Goal: Find specific fact: Find specific fact

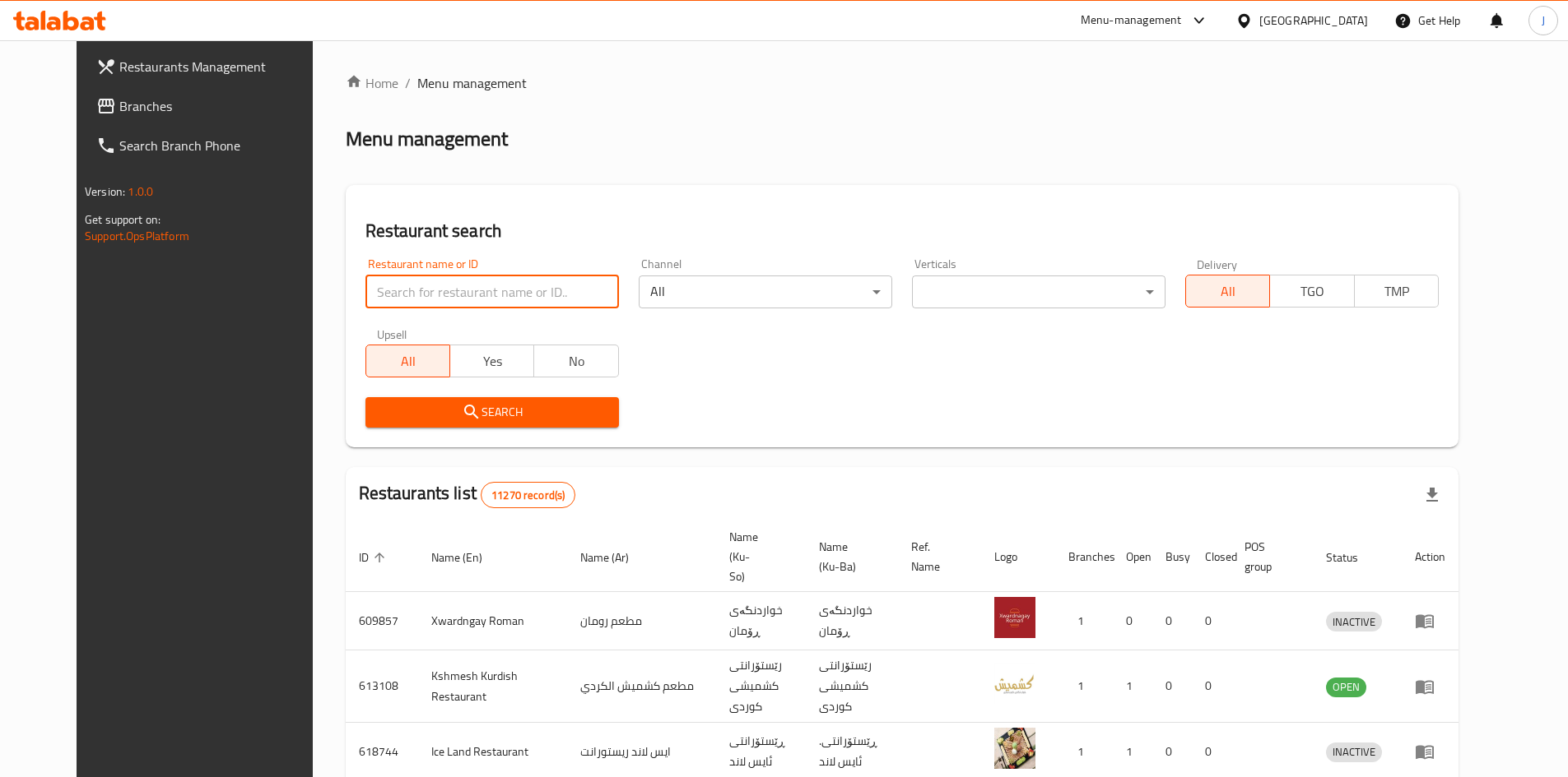
click at [558, 286] on input "search" at bounding box center [492, 293] width 253 height 33
click button "Search" at bounding box center [492, 412] width 253 height 31
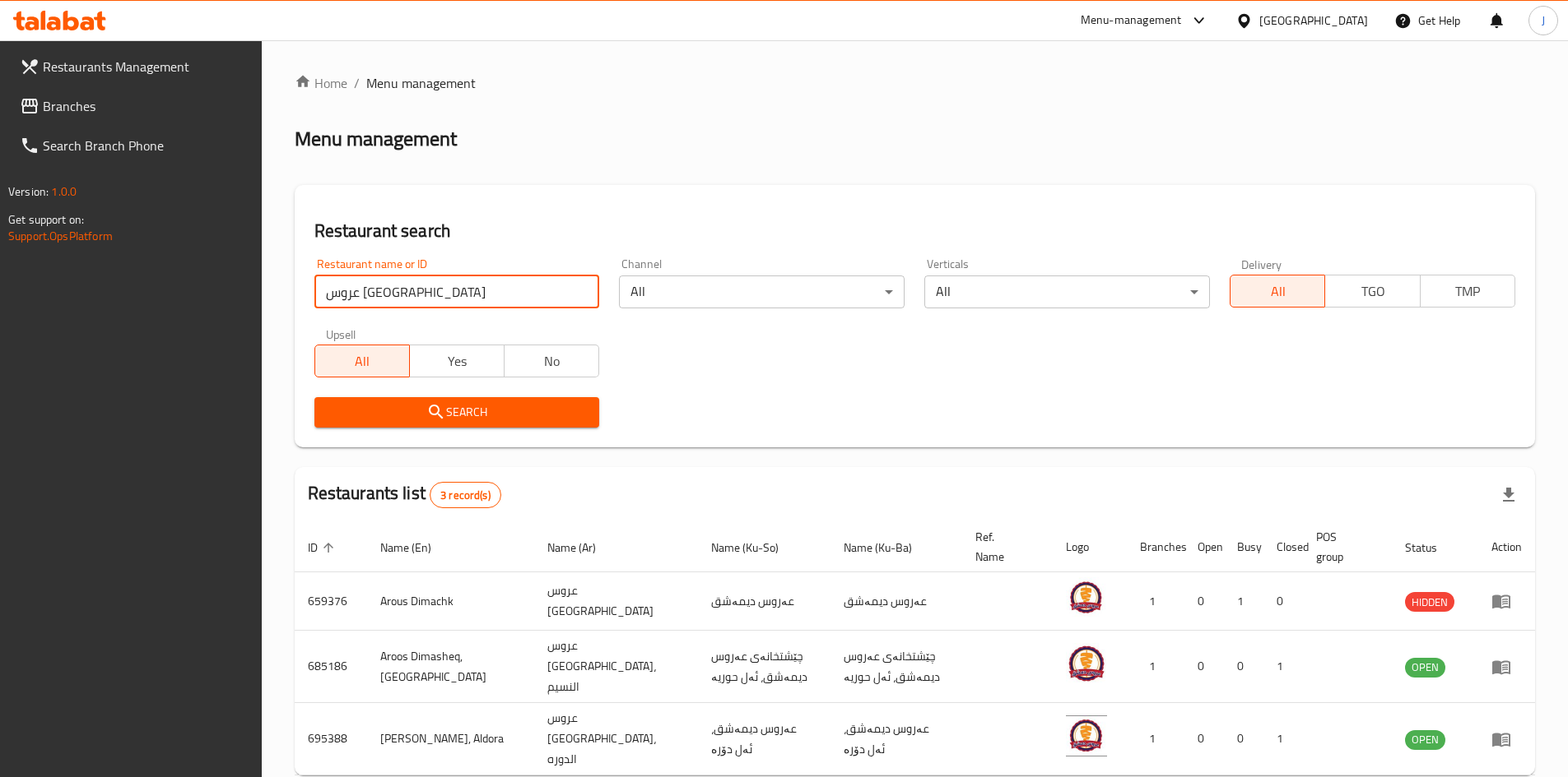
click at [394, 298] on input "عروس [GEOGRAPHIC_DATA]" at bounding box center [458, 293] width 286 height 33
click button "Search" at bounding box center [458, 412] width 286 height 31
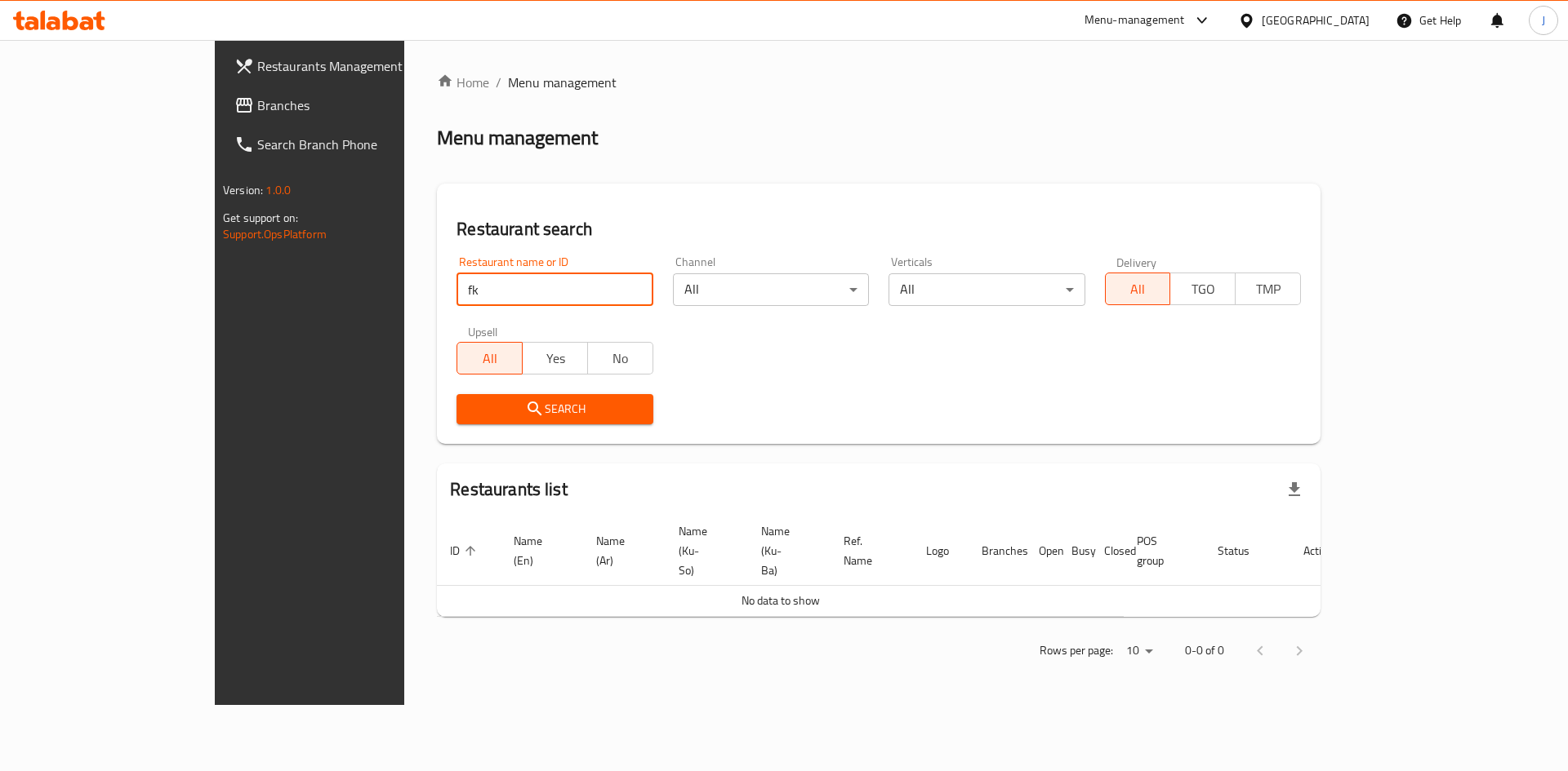
type input "f"
type input "بندق"
click button "Search" at bounding box center [554, 409] width 196 height 30
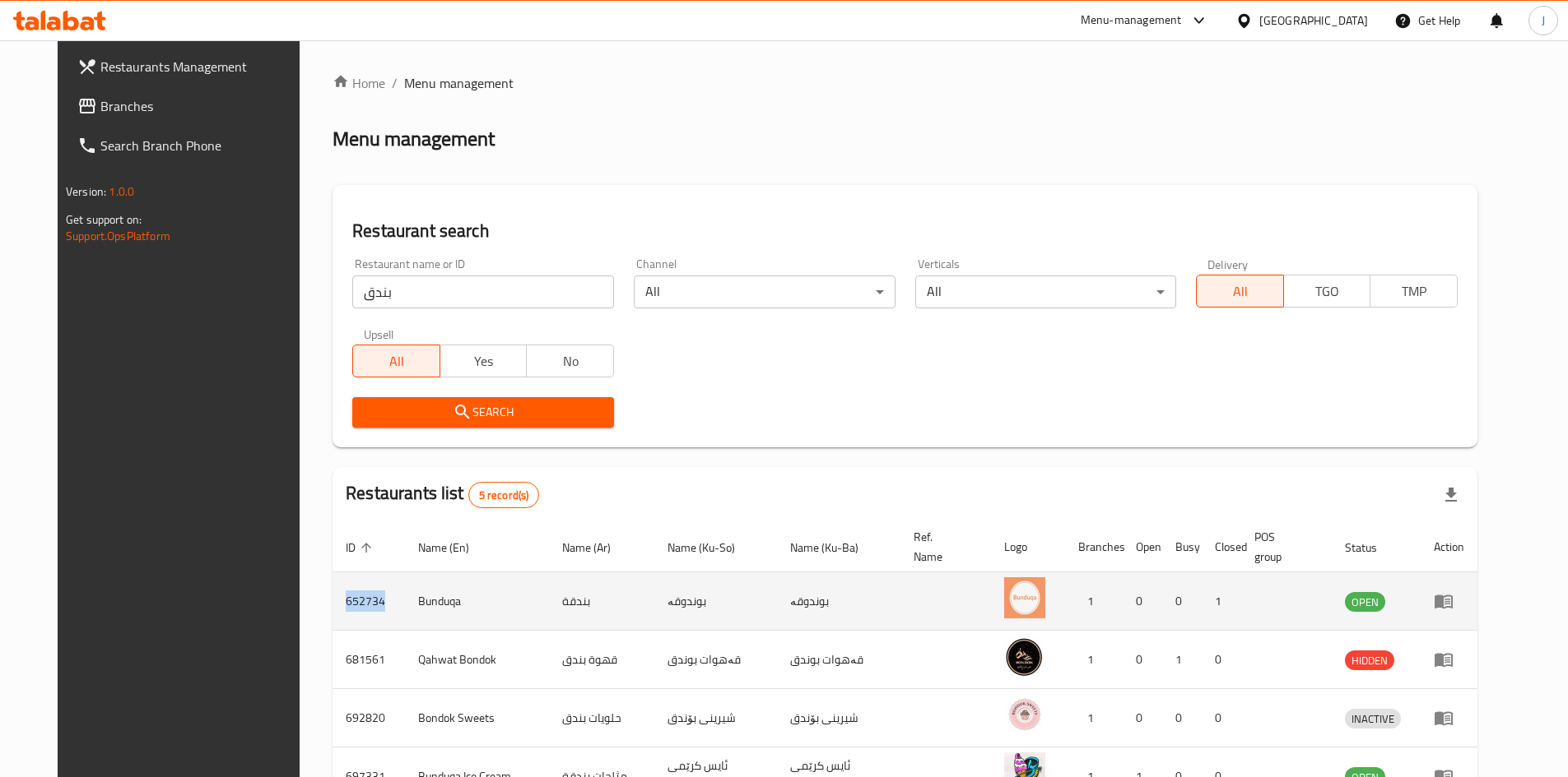
drag, startPoint x: 344, startPoint y: 603, endPoint x: 300, endPoint y: 602, distance: 44.0
click at [332, 602] on td "652734" at bounding box center [368, 601] width 73 height 59
copy td "652734"
